Goal: Task Accomplishment & Management: Manage account settings

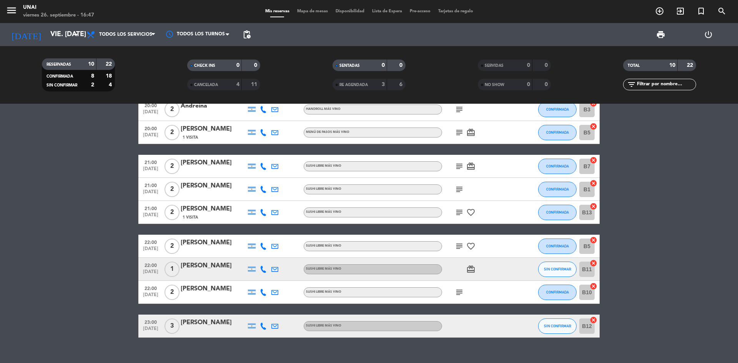
scroll to position [69, 0]
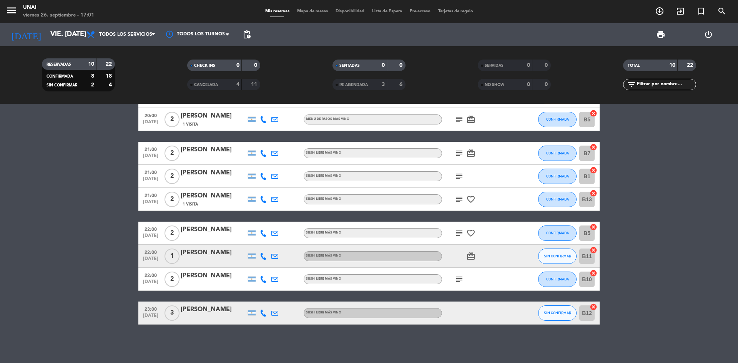
click at [196, 315] on div at bounding box center [213, 318] width 65 height 6
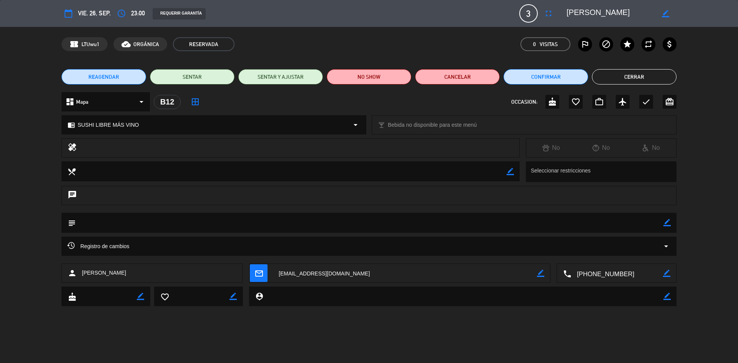
click at [664, 228] on div "border_color" at bounding box center [667, 223] width 7 height 20
click at [665, 225] on icon "border_color" at bounding box center [667, 222] width 7 height 7
type textarea "10k"
click at [669, 226] on icon at bounding box center [667, 222] width 7 height 7
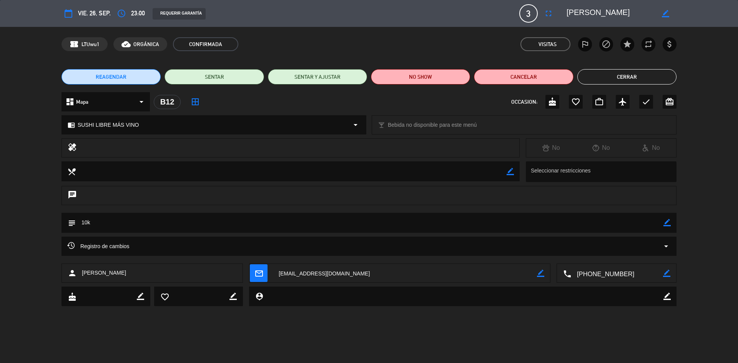
click at [623, 81] on button "Cerrar" at bounding box center [627, 76] width 99 height 15
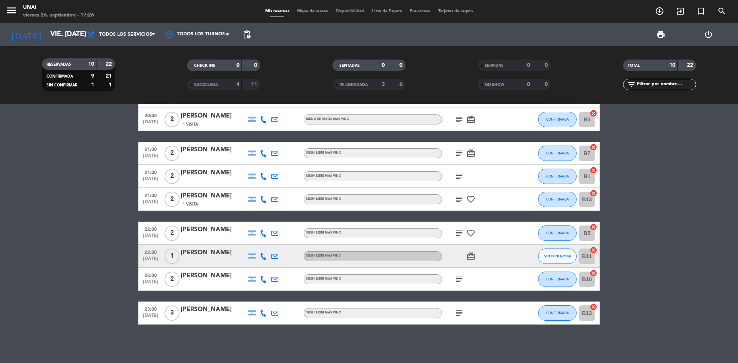
click at [212, 253] on div "[PERSON_NAME]" at bounding box center [213, 253] width 65 height 10
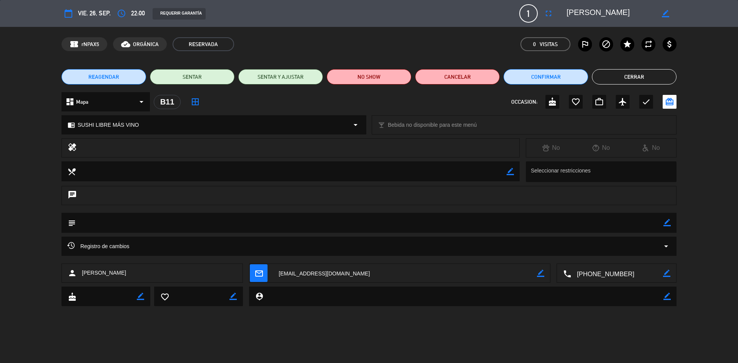
click at [666, 225] on icon "border_color" at bounding box center [667, 222] width 7 height 7
type textarea "10k"
click at [666, 225] on icon at bounding box center [667, 222] width 7 height 7
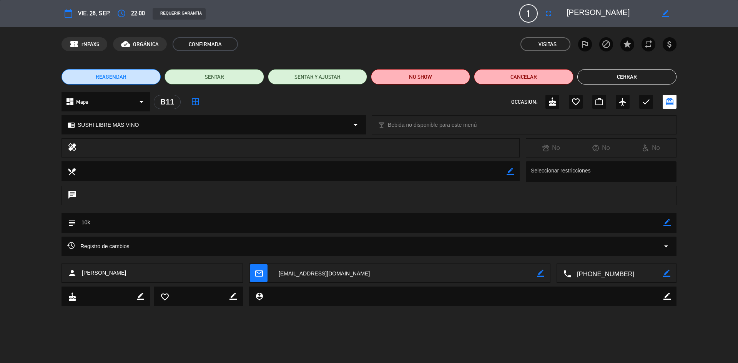
click at [640, 78] on button "Cerrar" at bounding box center [627, 76] width 99 height 15
